Goal: Task Accomplishment & Management: Manage account settings

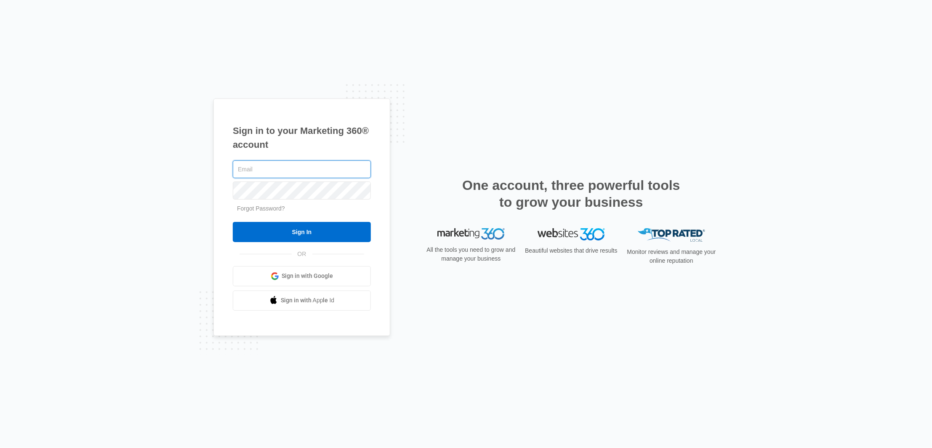
type input "[PERSON_NAME][EMAIL_ADDRESS][DOMAIN_NAME]"
click at [258, 215] on form "lydia@be-design.us Forgot Password? Sign In" at bounding box center [302, 200] width 138 height 83
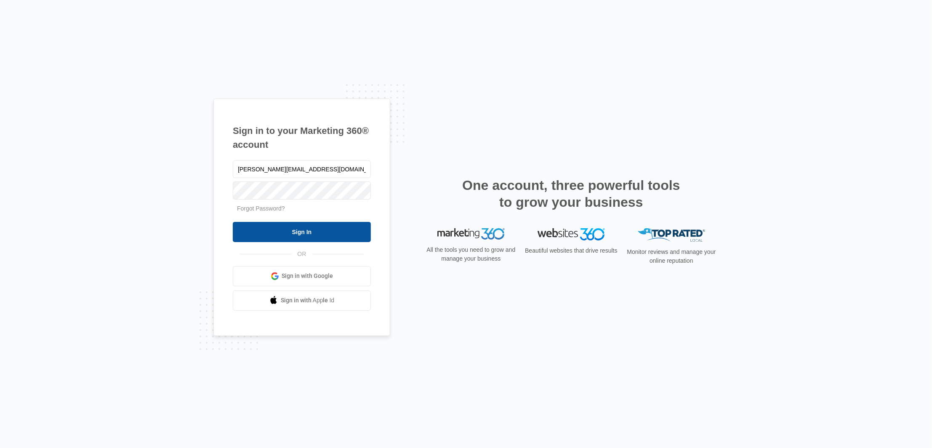
click at [272, 233] on input "Sign In" at bounding box center [302, 232] width 138 height 20
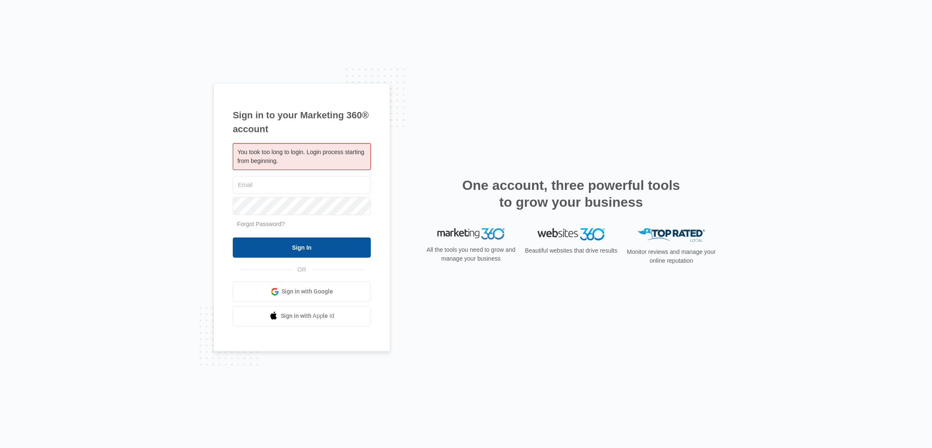
type input "[PERSON_NAME][EMAIL_ADDRESS][DOMAIN_NAME]"
click at [295, 243] on input "Sign In" at bounding box center [302, 247] width 138 height 20
